Goal: Task Accomplishment & Management: Complete application form

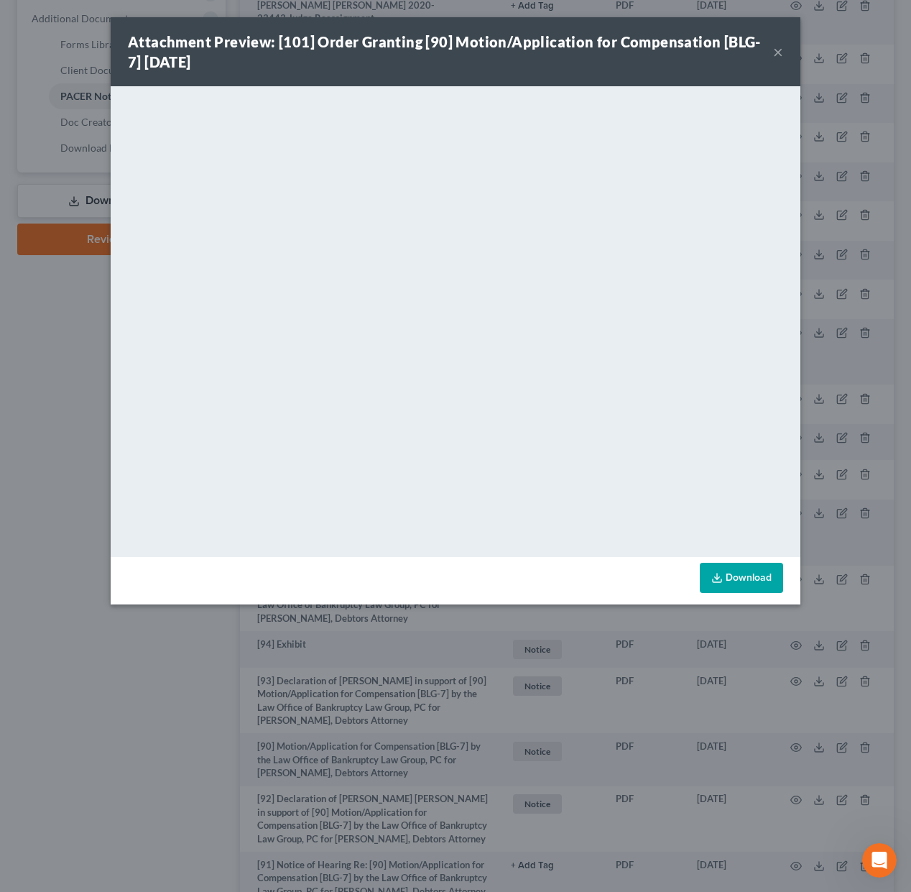
drag, startPoint x: 784, startPoint y: 53, endPoint x: 776, endPoint y: 55, distance: 7.5
click at [784, 53] on div "Attachment Preview: [101] Order Granting [90] Motion/Application for Compensati…" at bounding box center [456, 51] width 690 height 69
click at [781, 52] on button "×" at bounding box center [778, 51] width 10 height 17
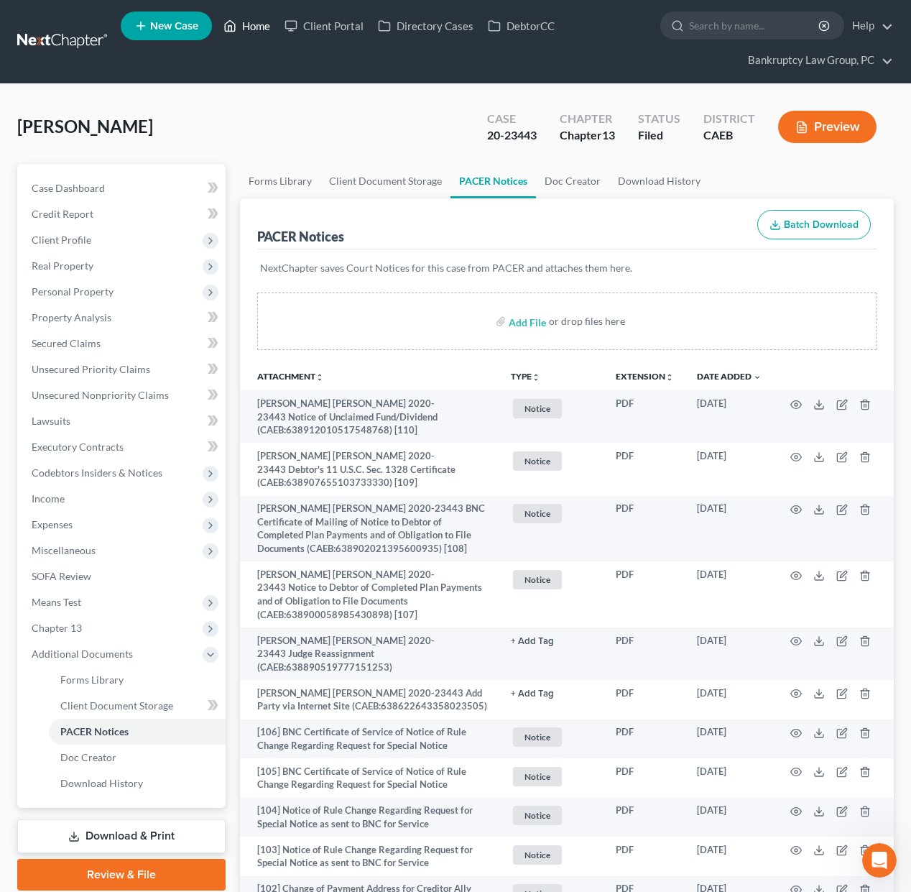
click at [263, 24] on link "Home" at bounding box center [246, 26] width 61 height 26
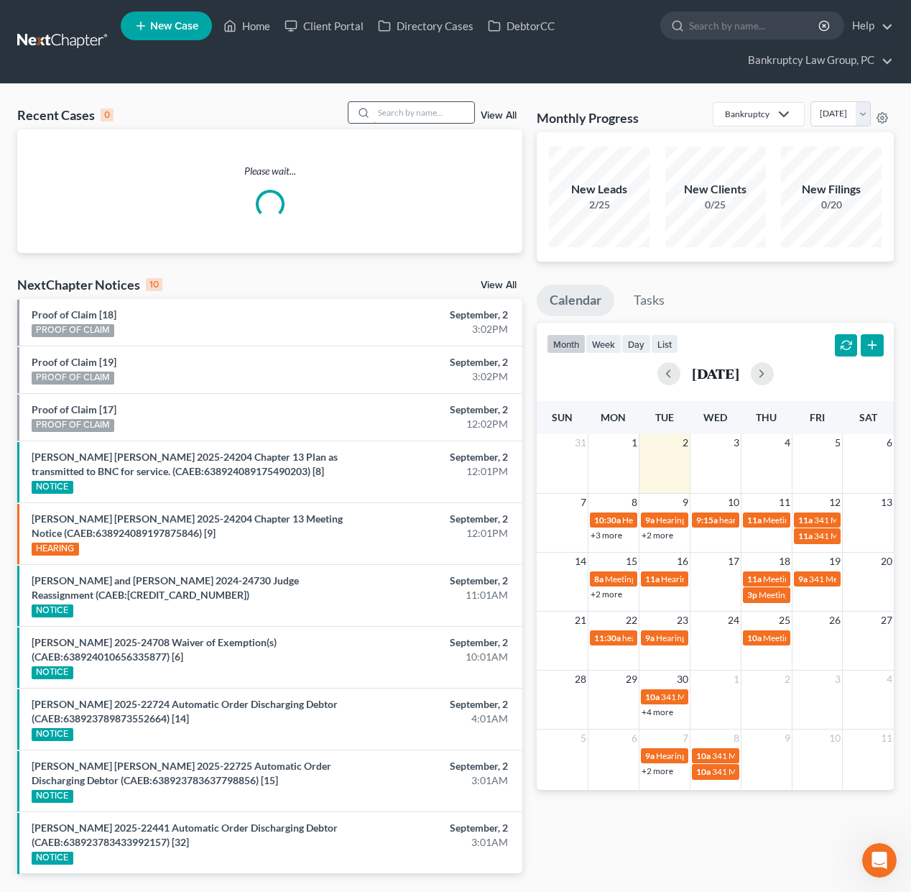
click at [431, 116] on input "search" at bounding box center [424, 112] width 101 height 21
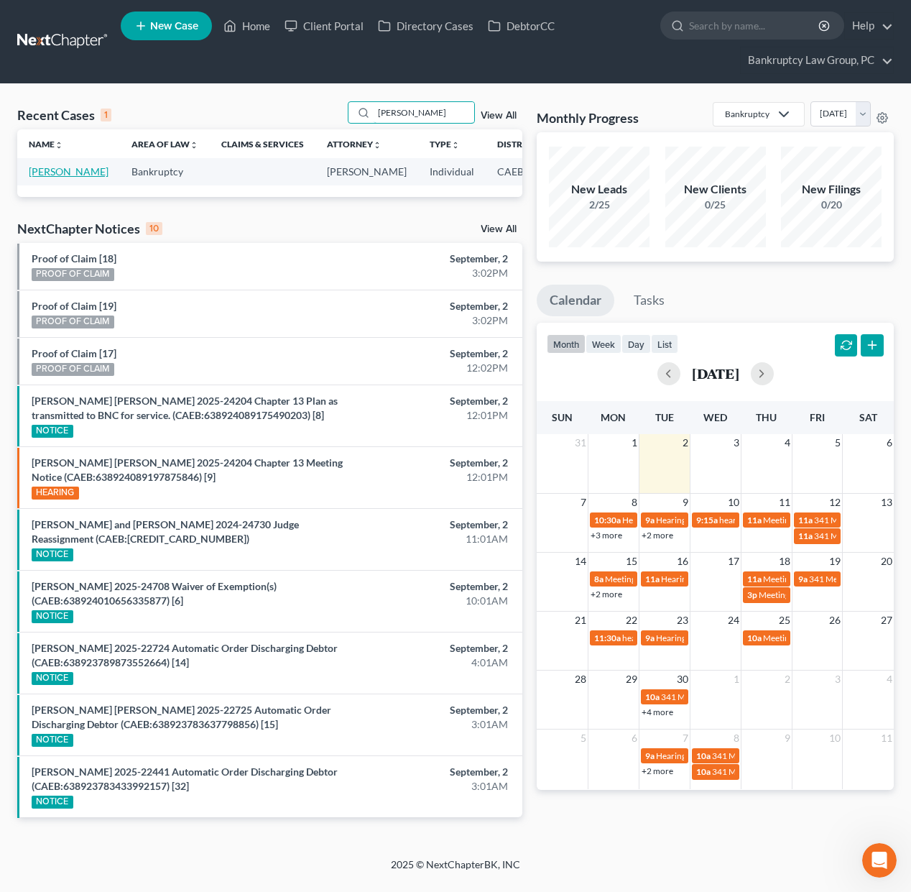
type input "[PERSON_NAME]"
click at [44, 177] on link "[PERSON_NAME]" at bounding box center [69, 171] width 80 height 12
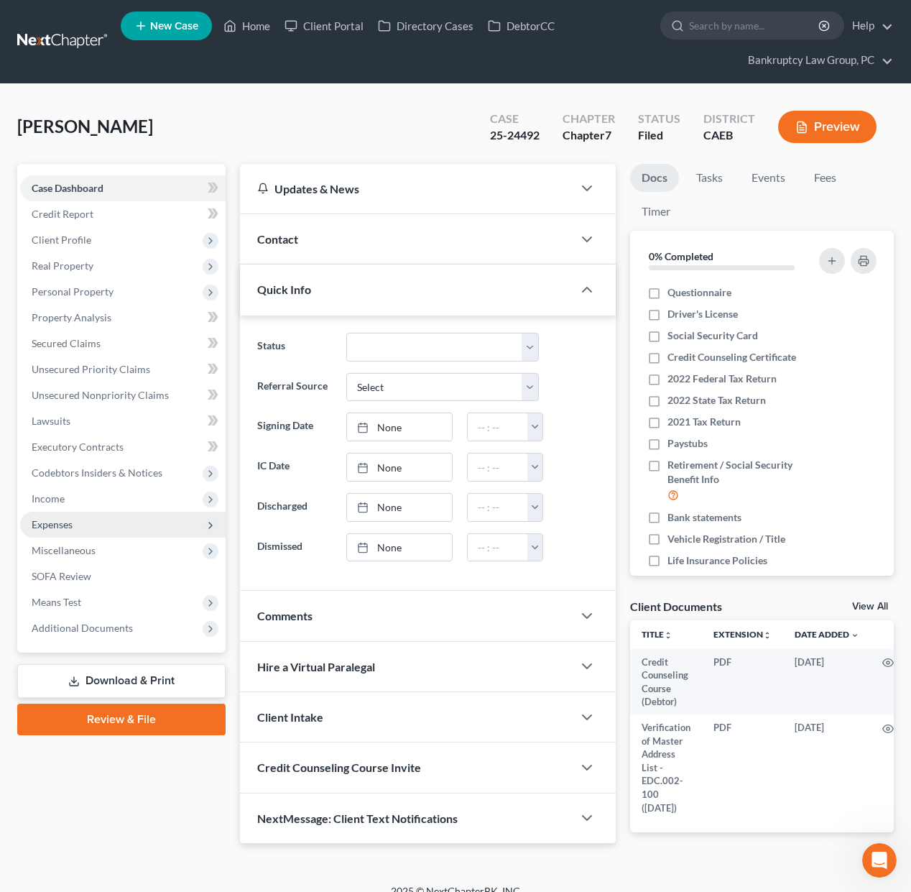
click at [57, 525] on span "Expenses" at bounding box center [52, 524] width 41 height 12
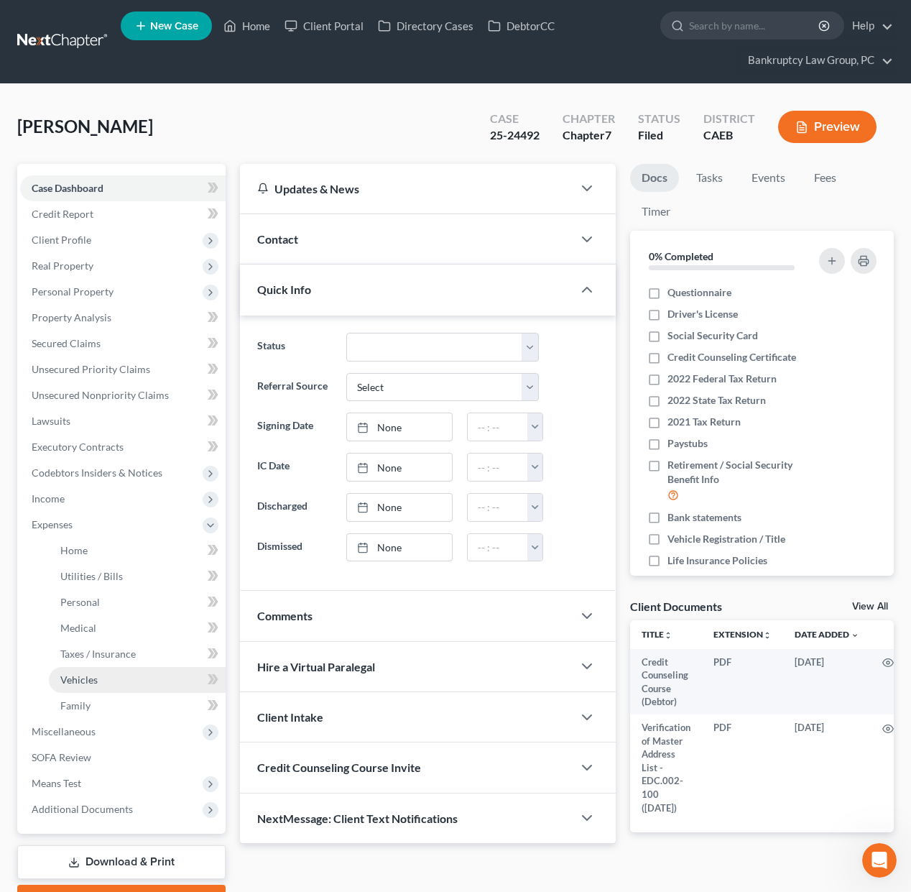
click at [75, 676] on span "Vehicles" at bounding box center [78, 680] width 37 height 12
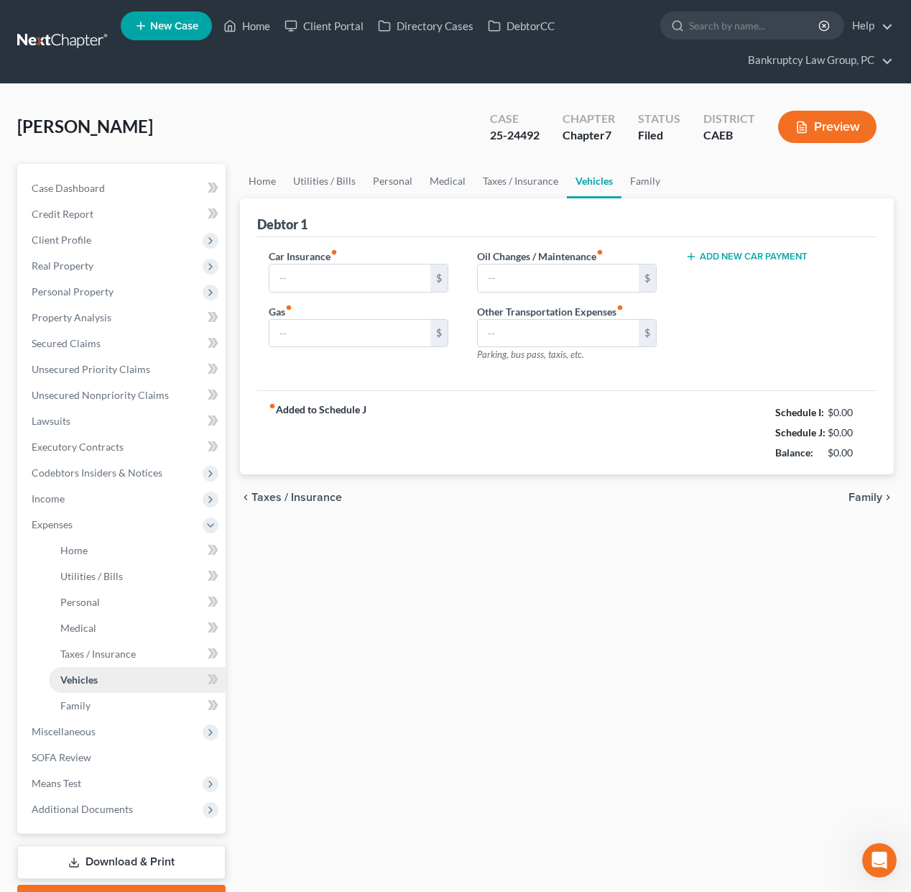
type input "260.00"
type input "120.00"
type input "0.00"
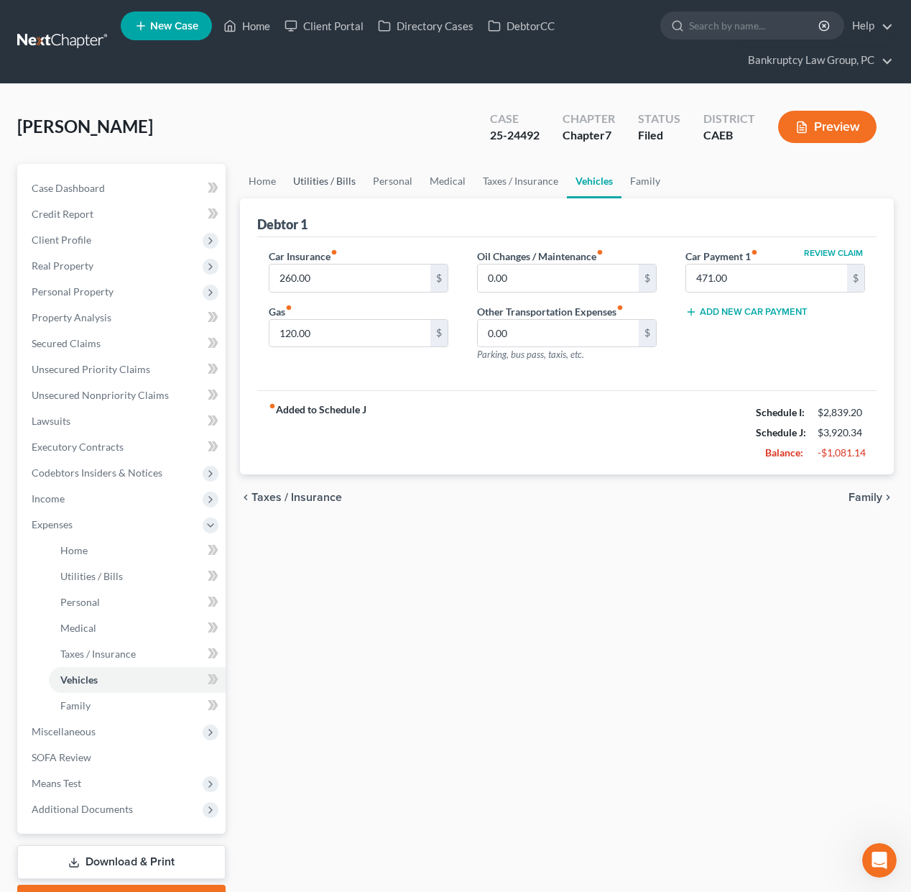
click at [311, 184] on link "Utilities / Bills" at bounding box center [325, 181] width 80 height 35
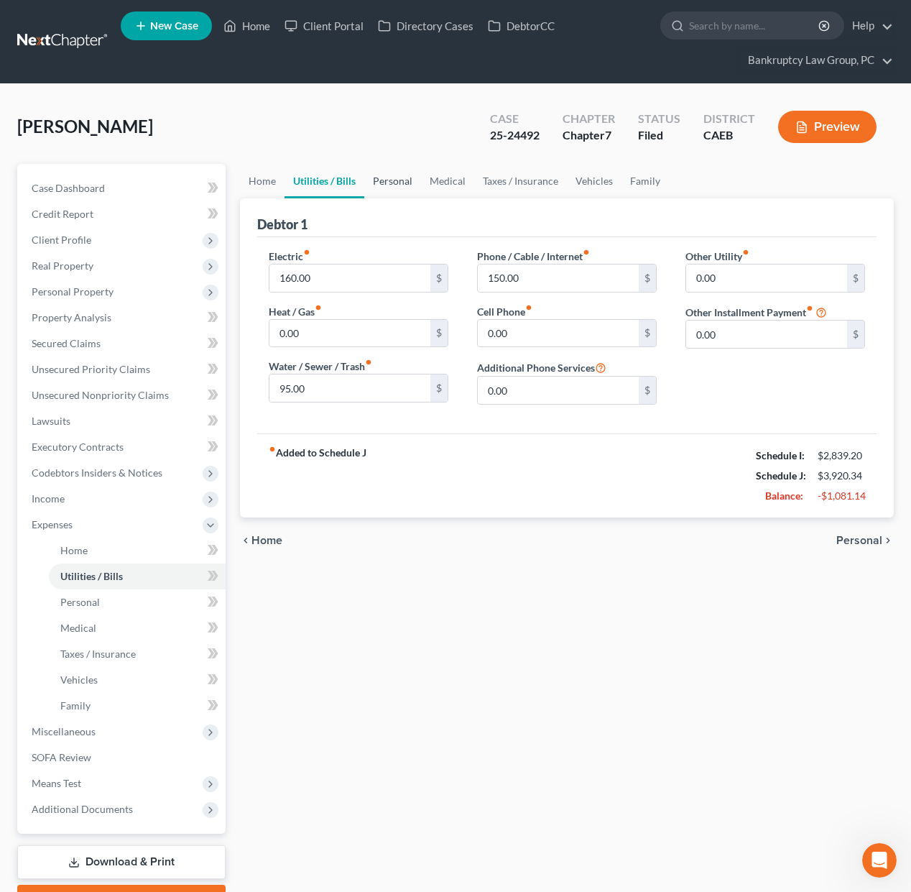
click at [390, 174] on link "Personal" at bounding box center [392, 181] width 57 height 35
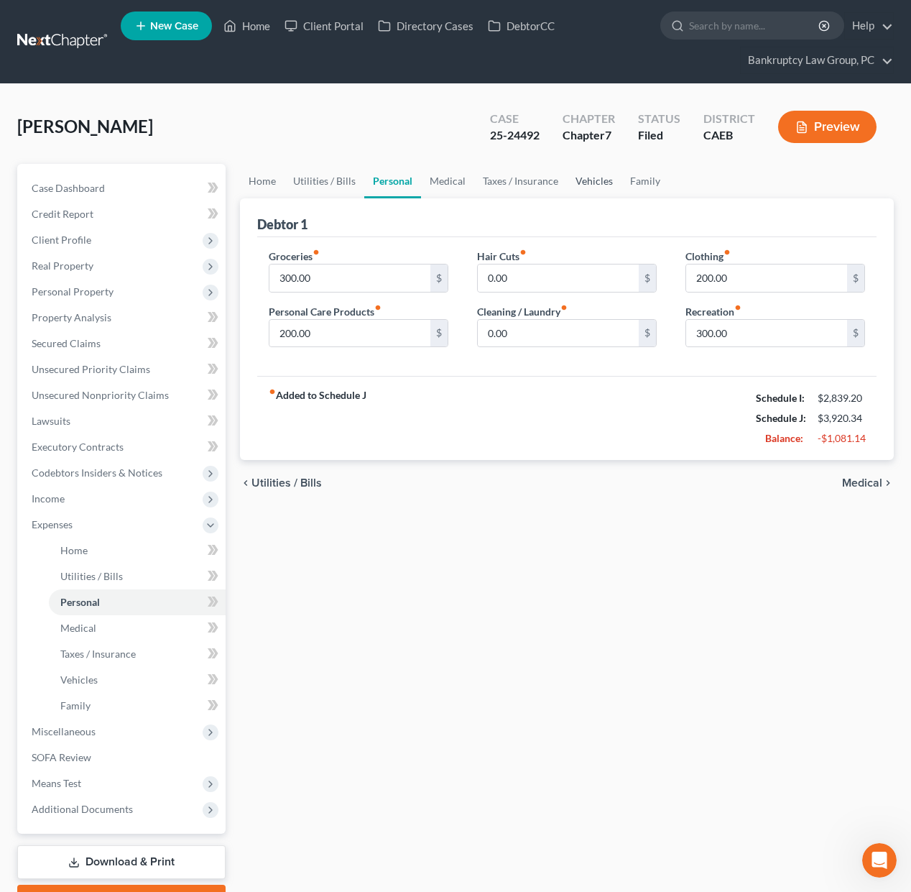
click at [580, 176] on link "Vehicles" at bounding box center [594, 181] width 55 height 35
